Goal: Task Accomplishment & Management: Use online tool/utility

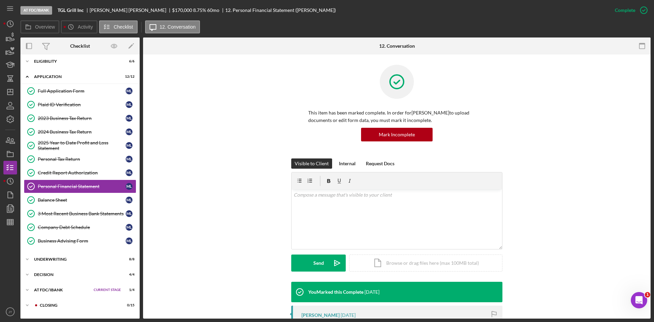
click at [253, 143] on div "This item has been marked complete. In order for [PERSON_NAME] to upload docume…" at bounding box center [396, 112] width 487 height 94
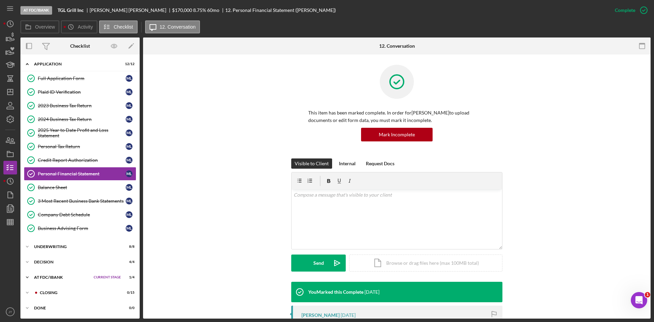
click at [52, 277] on div "At FDC/iBank" at bounding box center [62, 277] width 56 height 4
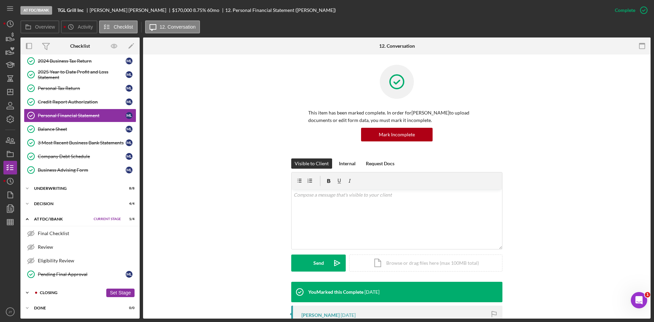
click at [49, 291] on div "Closing" at bounding box center [71, 292] width 63 height 4
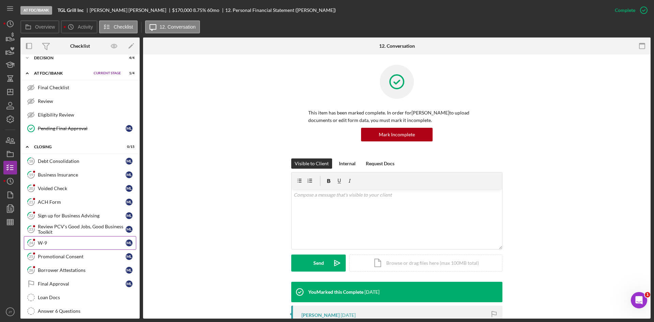
scroll to position [222, 0]
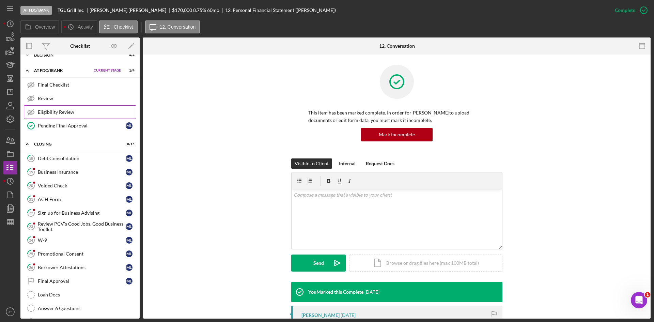
click at [58, 112] on div "Eligibility Review" at bounding box center [87, 111] width 98 height 5
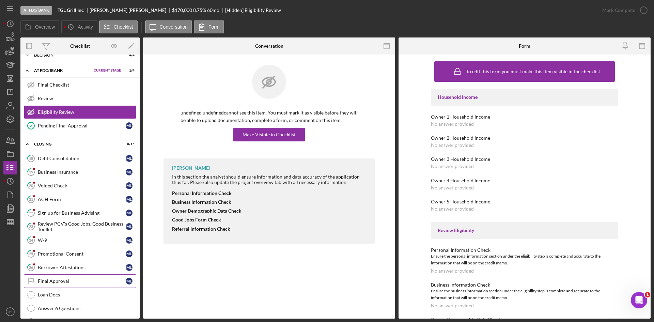
click at [75, 283] on div "Final Approval" at bounding box center [82, 280] width 88 height 5
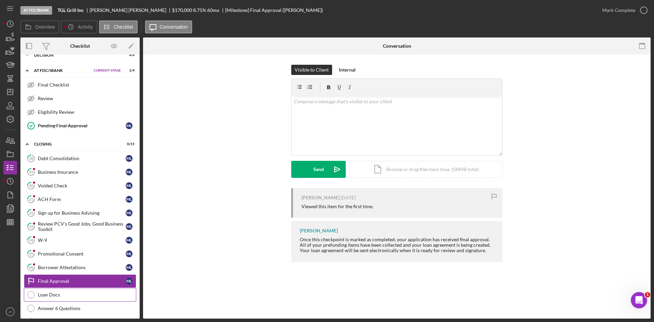
click at [62, 295] on div "Loan Docs" at bounding box center [87, 294] width 98 height 5
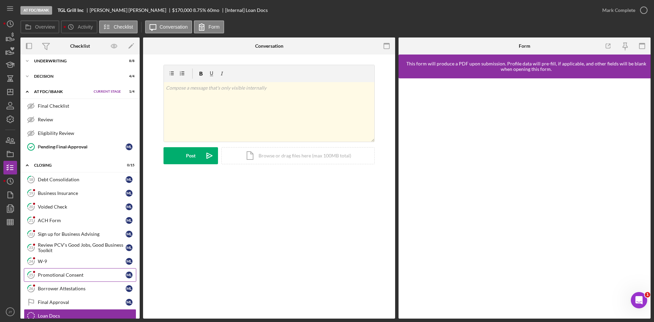
scroll to position [201, 0]
click at [76, 135] on div "Eligibility Review" at bounding box center [87, 133] width 98 height 5
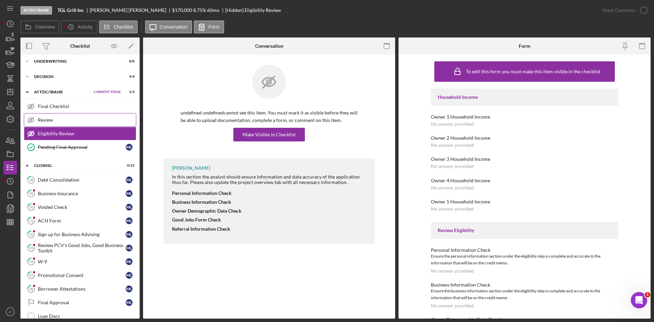
click at [83, 123] on link "Review Review" at bounding box center [80, 120] width 112 height 14
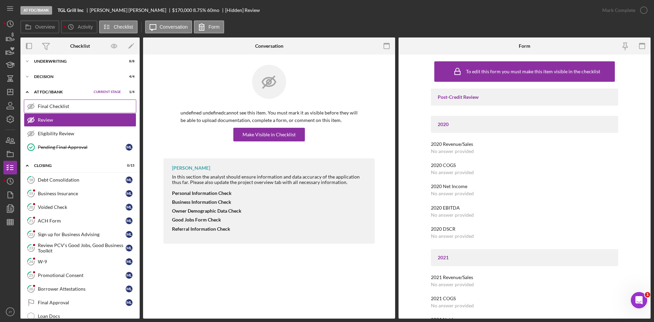
click at [73, 107] on div "Final Checklist" at bounding box center [87, 106] width 98 height 5
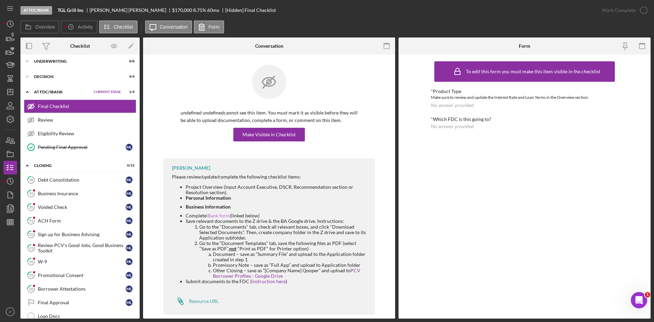
click at [217, 216] on link "IBank form" at bounding box center [217, 216] width 23 height 6
click at [443, 169] on div "To edit this form you must make this item visible in the checklist *Product Typ…" at bounding box center [524, 186] width 187 height 257
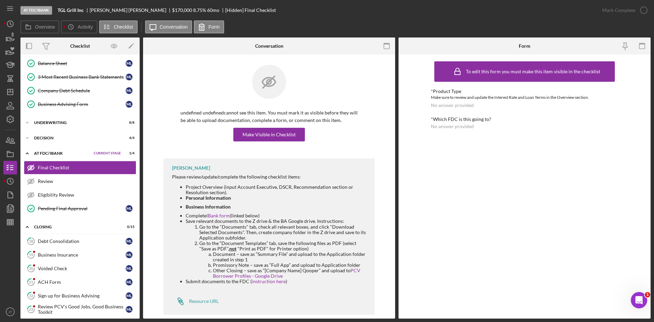
scroll to position [144, 0]
